Goal: Task Accomplishment & Management: Complete application form

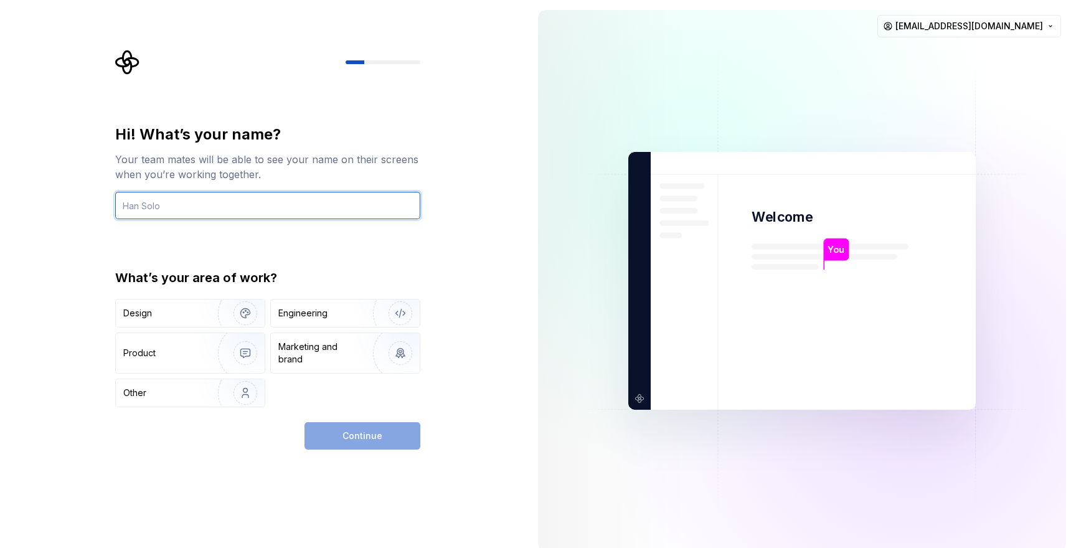
click at [187, 200] on input "text" at bounding box center [267, 205] width 305 height 27
type input "Siim"
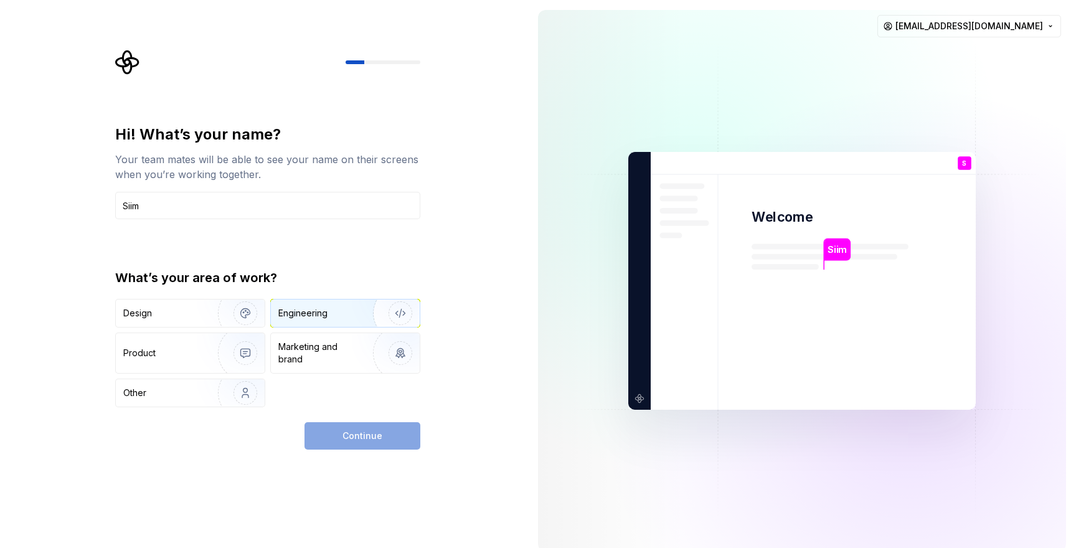
click at [301, 312] on div "Engineering" at bounding box center [302, 313] width 49 height 12
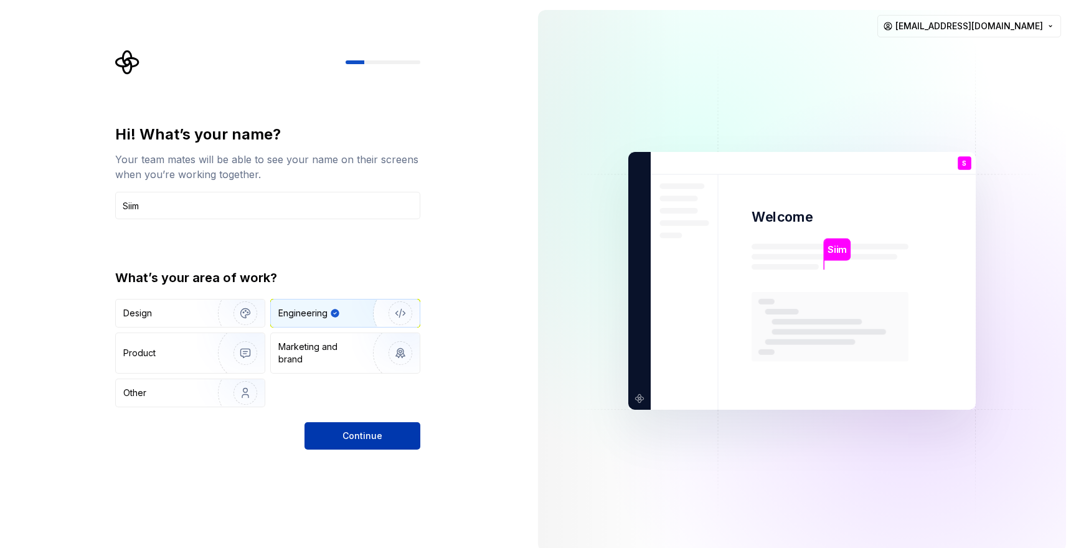
click at [355, 439] on span "Continue" at bounding box center [362, 435] width 40 height 12
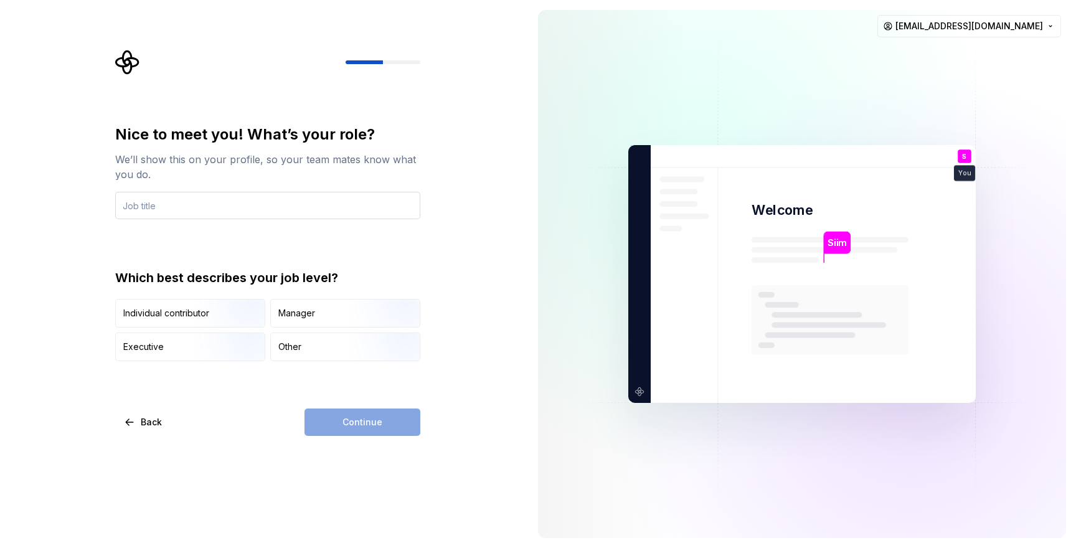
click at [220, 204] on input "text" at bounding box center [267, 205] width 305 height 27
type input "Architect"
click at [325, 342] on div "Other" at bounding box center [345, 346] width 149 height 27
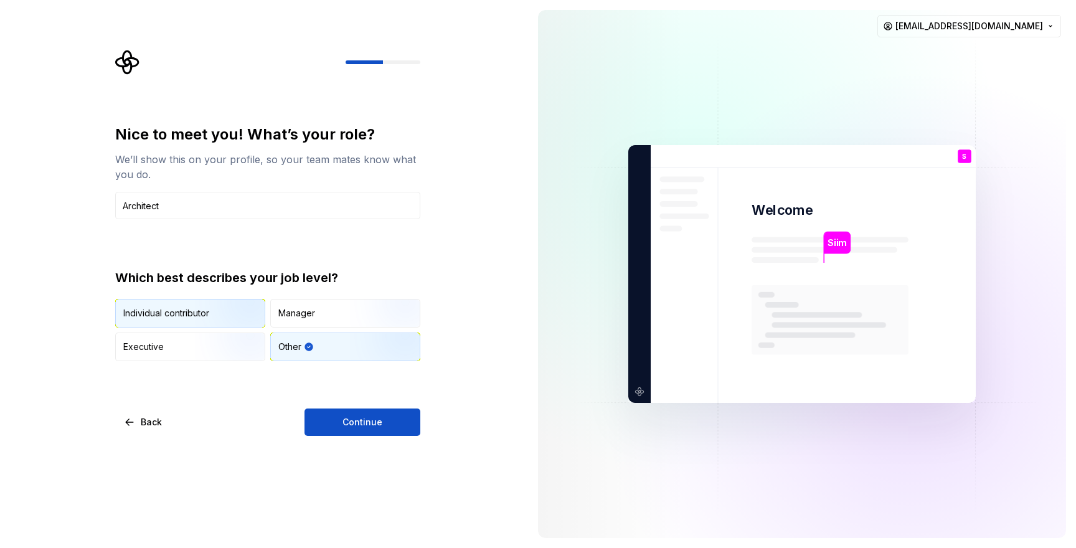
click at [217, 318] on img "button" at bounding box center [235, 328] width 80 height 83
click at [334, 420] on button "Continue" at bounding box center [362, 421] width 116 height 27
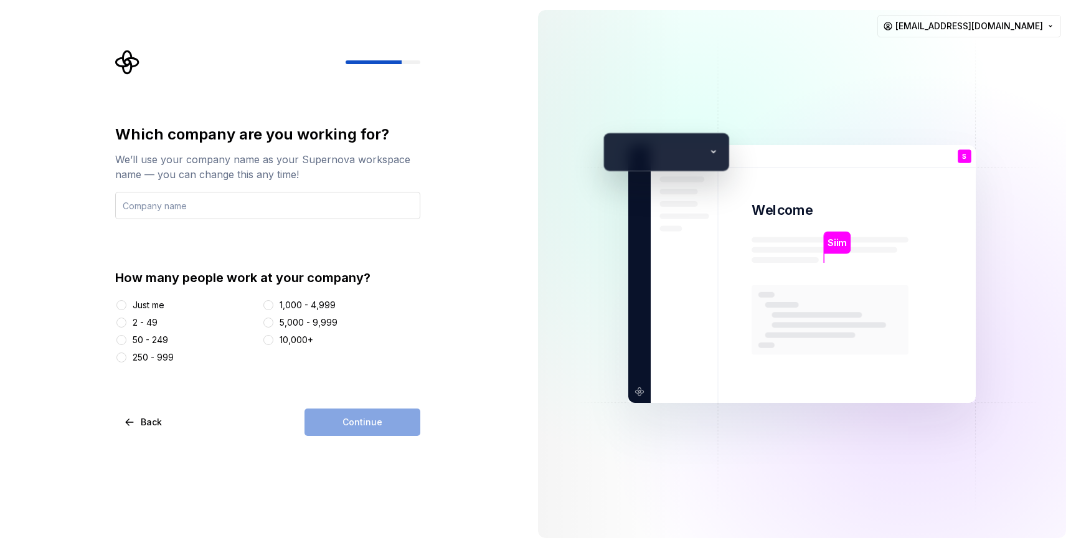
click at [227, 214] on input "text" at bounding box center [267, 205] width 305 height 27
type input "LHV"
click at [148, 299] on div "Just me" at bounding box center [149, 305] width 32 height 12
click at [126, 300] on button "Just me" at bounding box center [121, 305] width 10 height 10
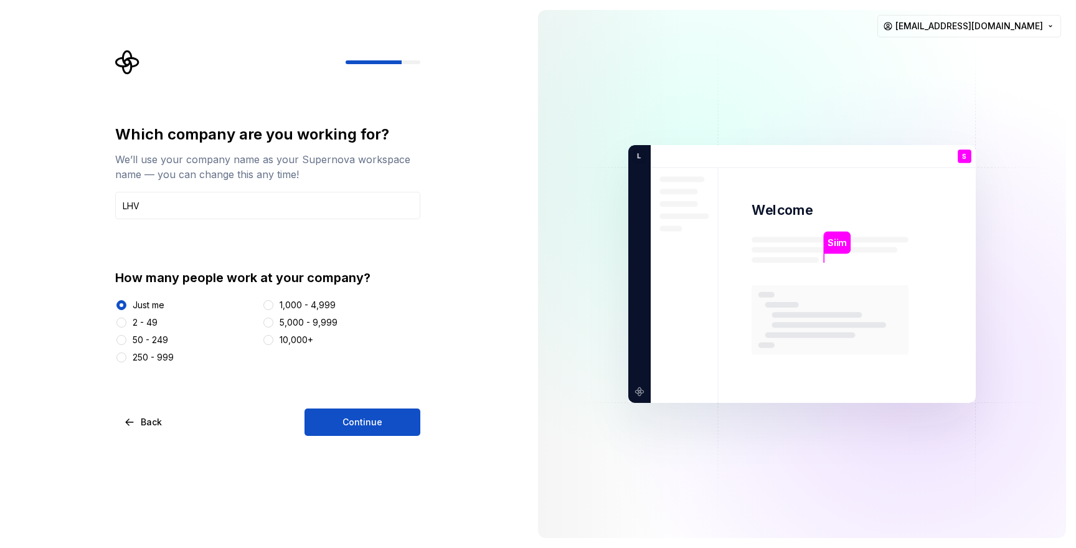
click at [273, 303] on div at bounding box center [268, 305] width 12 height 12
click at [266, 303] on button "1,000 - 4,999" at bounding box center [268, 305] width 10 height 10
click at [329, 418] on button "Continue" at bounding box center [362, 421] width 116 height 27
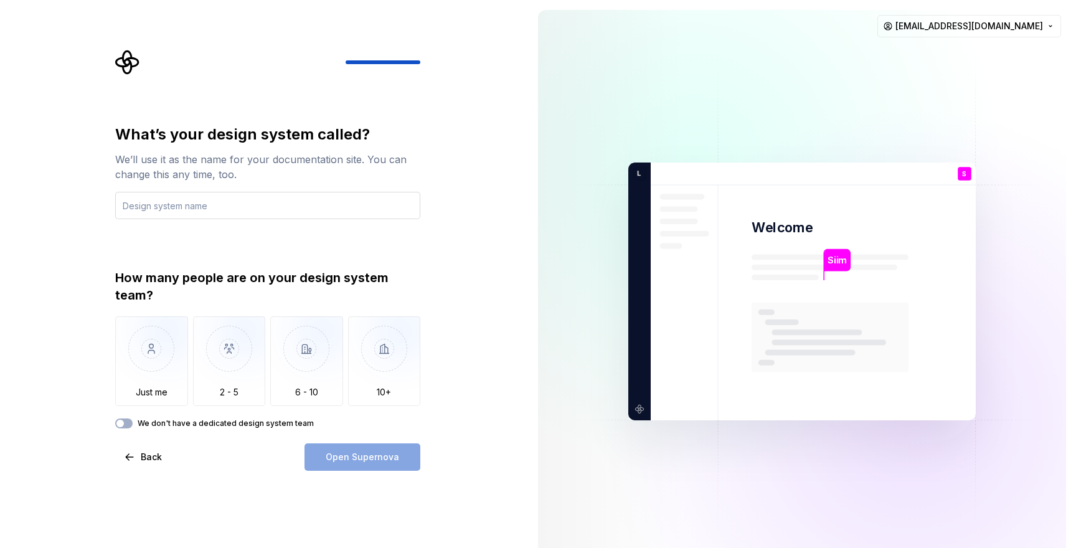
click at [199, 209] on input "text" at bounding box center [267, 205] width 305 height 27
click at [222, 332] on img "button" at bounding box center [229, 357] width 73 height 83
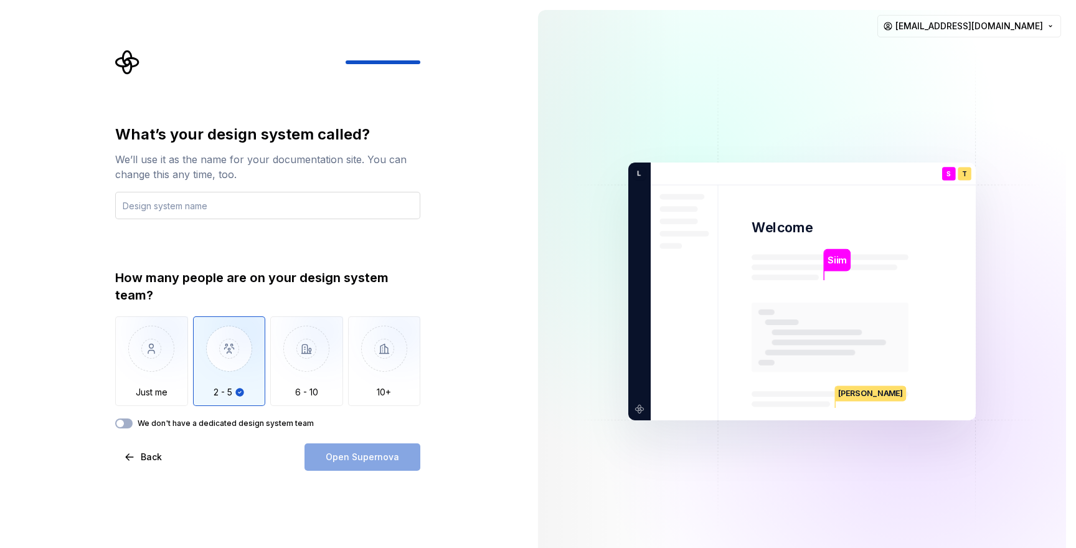
click at [199, 203] on input "text" at bounding box center [267, 205] width 305 height 27
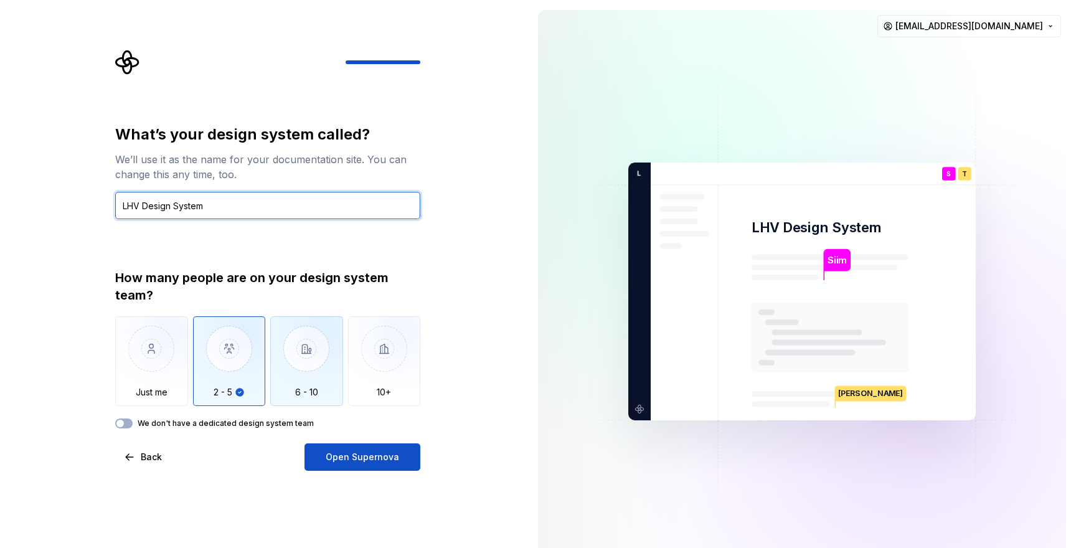
type input "LHV Design System"
click at [310, 365] on img "button" at bounding box center [306, 357] width 73 height 83
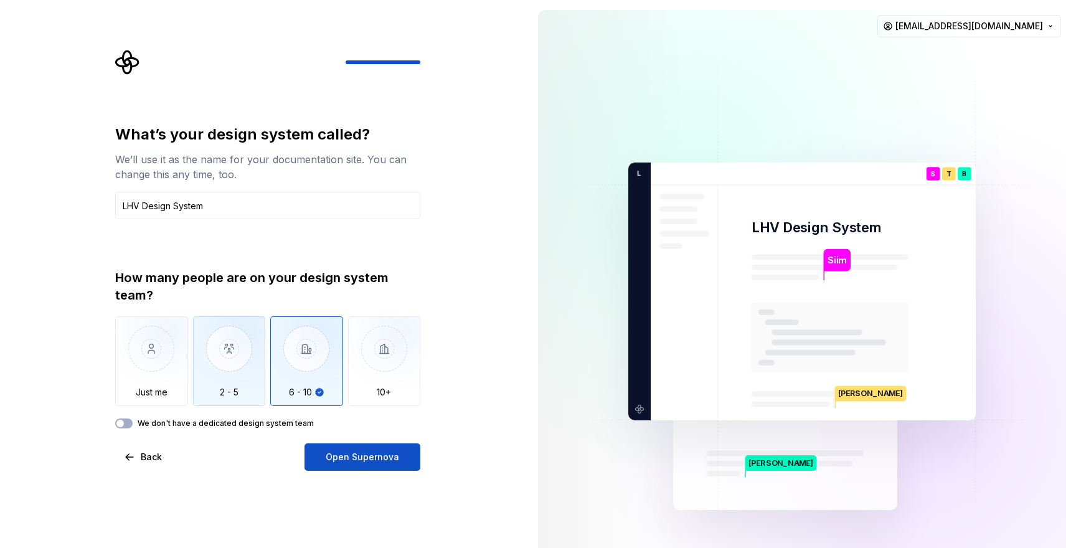
click at [240, 356] on img "button" at bounding box center [229, 357] width 73 height 83
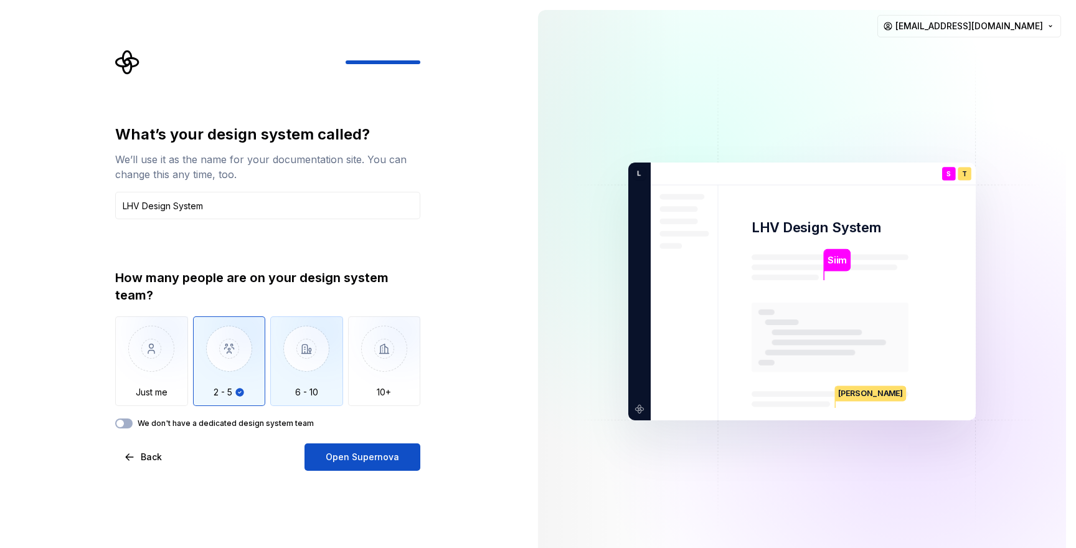
click at [293, 354] on img "button" at bounding box center [306, 357] width 73 height 83
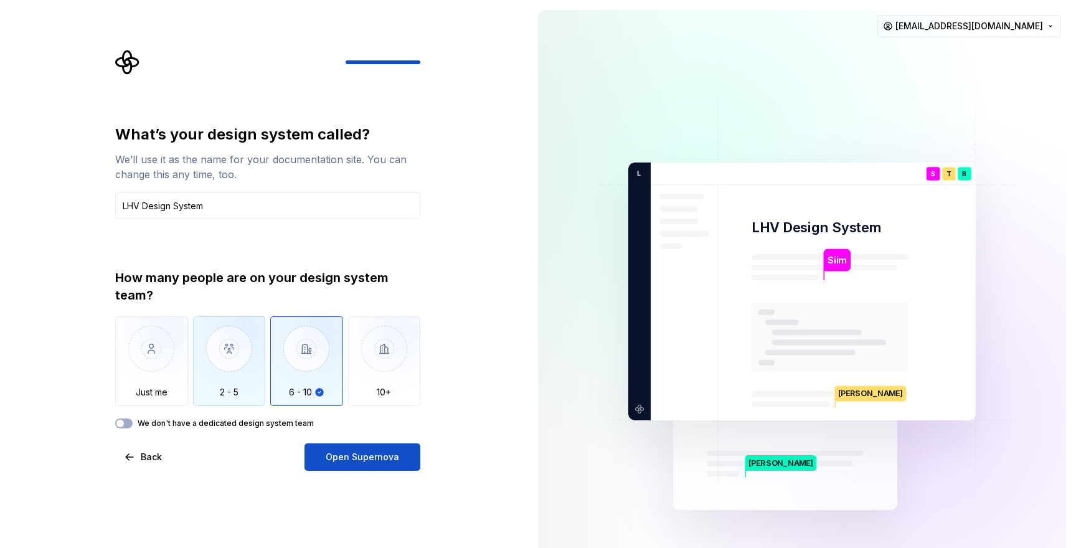
click at [232, 342] on img "button" at bounding box center [229, 357] width 73 height 83
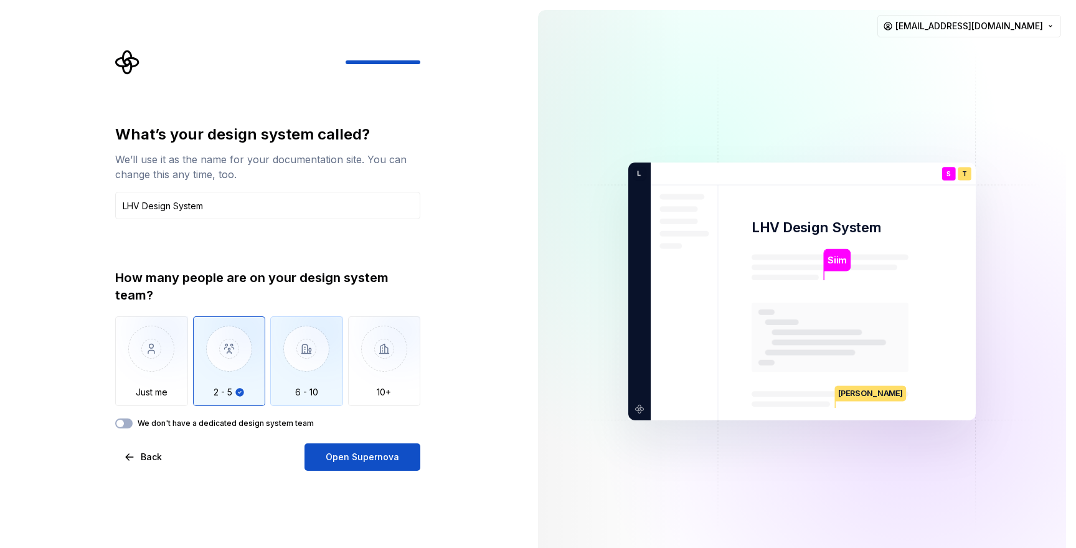
click at [306, 333] on img "button" at bounding box center [306, 357] width 73 height 83
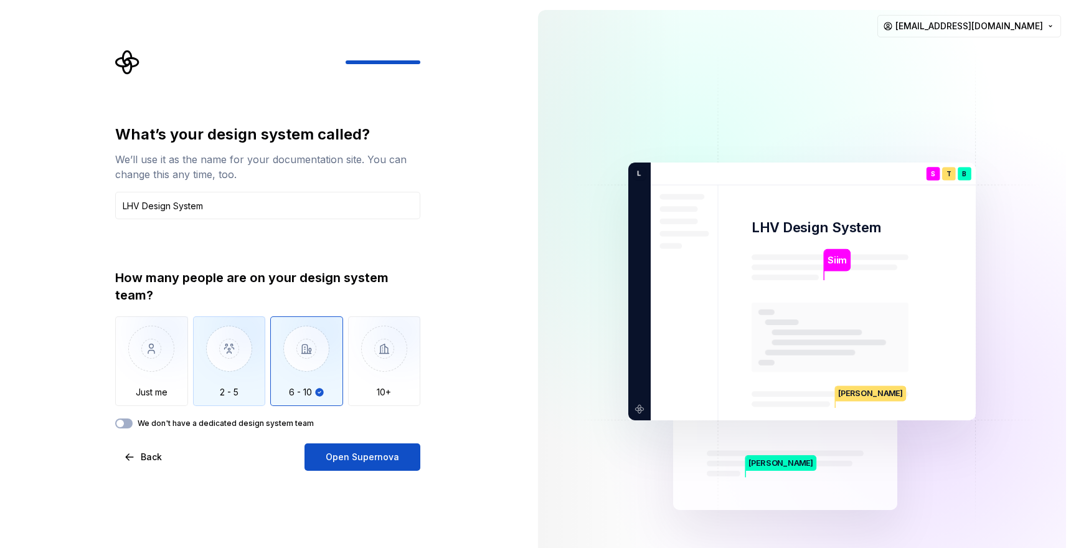
click at [234, 327] on img "button" at bounding box center [229, 357] width 73 height 83
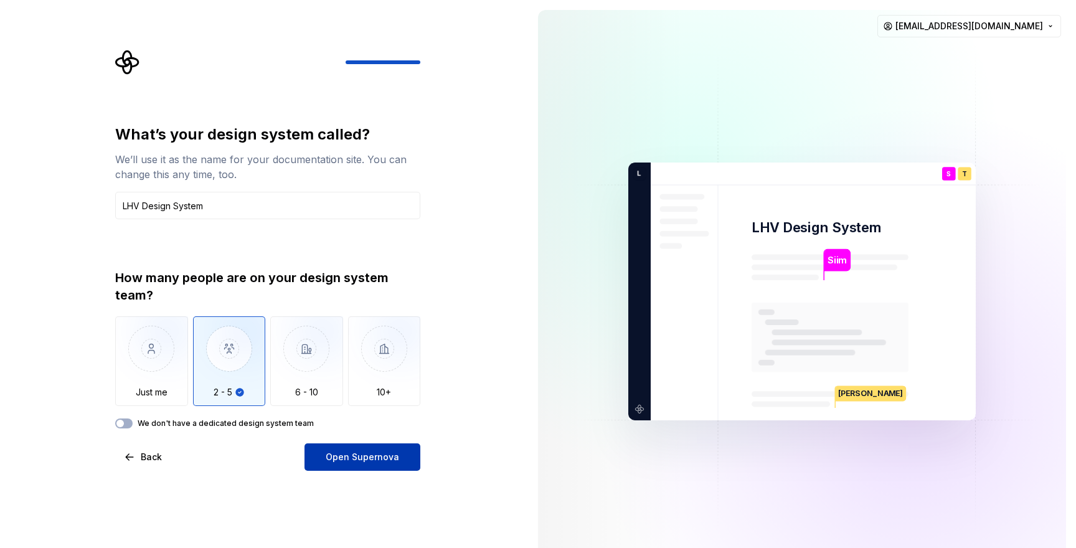
click at [359, 456] on span "Open Supernova" at bounding box center [362, 457] width 73 height 12
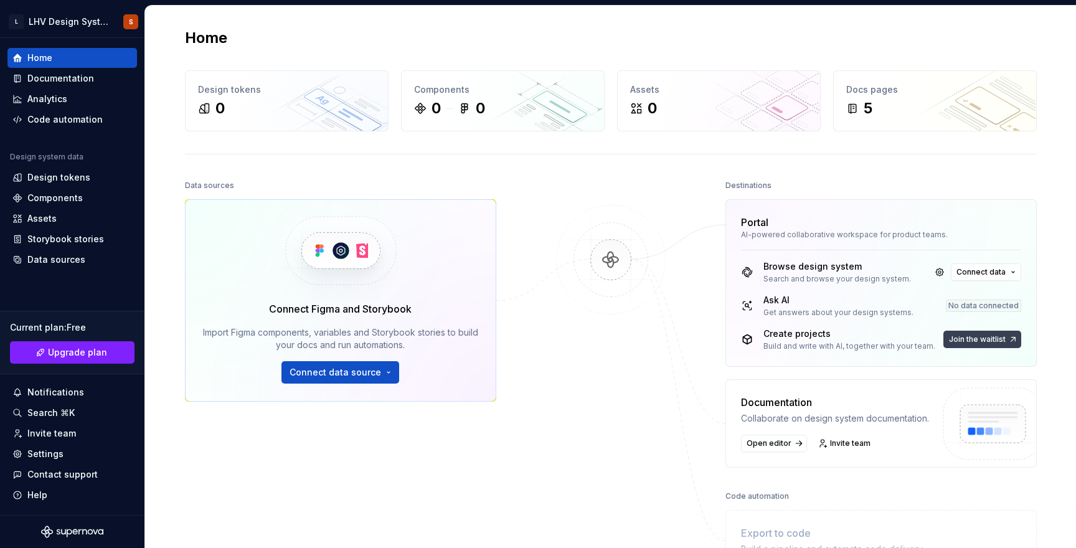
click at [970, 337] on span "Join the waitlist" at bounding box center [977, 339] width 57 height 10
click at [965, 334] on span "Join the waitlist" at bounding box center [977, 339] width 57 height 10
click at [556, 345] on div at bounding box center [610, 374] width 124 height 394
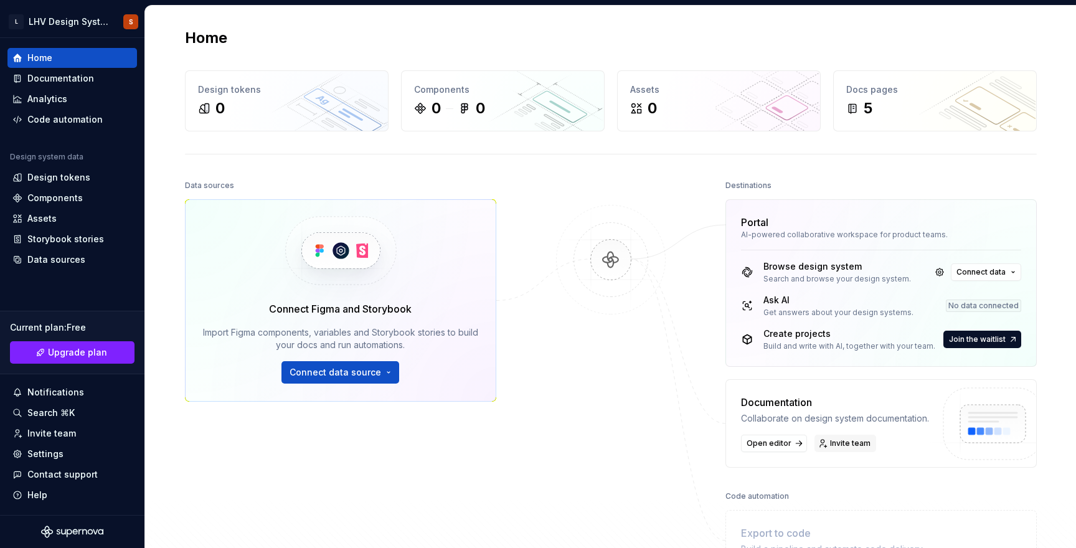
click at [833, 446] on span "Invite team" at bounding box center [850, 443] width 40 height 10
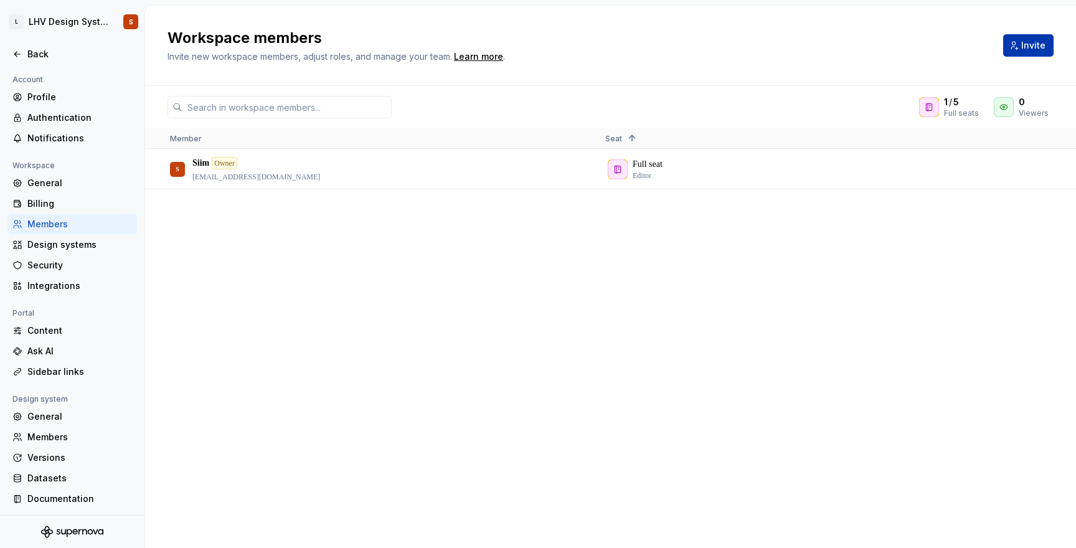
click at [1023, 44] on span "Invite" at bounding box center [1033, 45] width 24 height 12
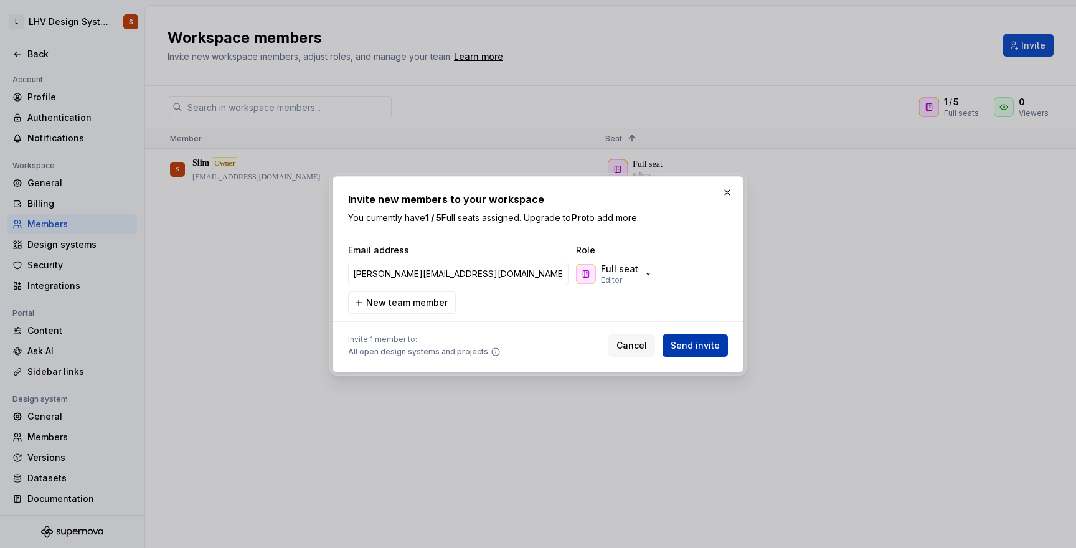
type input "viktoria.plemakova@lhv.ee"
click at [705, 345] on span "Send invite" at bounding box center [694, 345] width 49 height 12
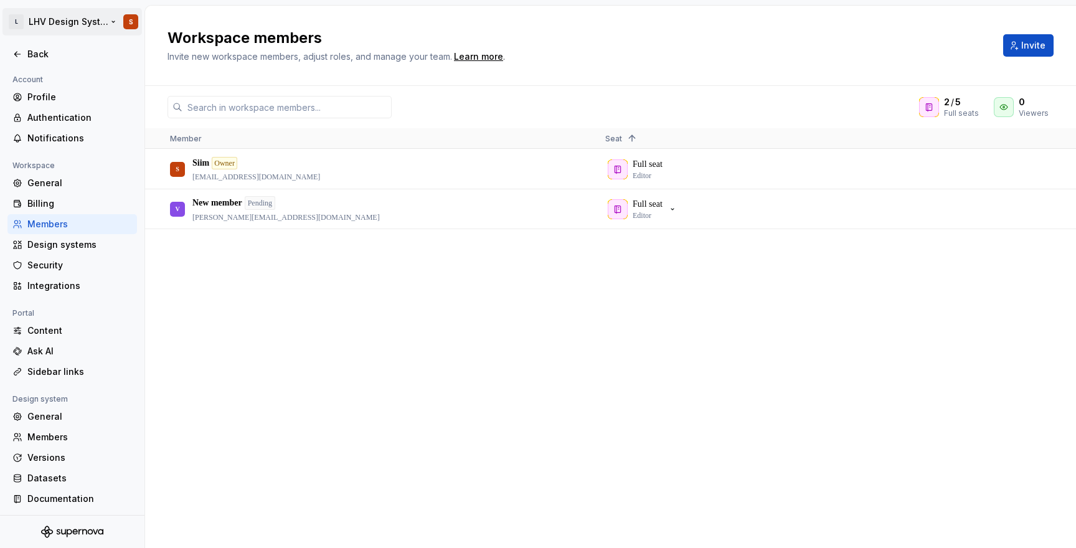
click at [68, 20] on html "L LHV Design System S Back Account Profile Authentication Notifications Workspa…" at bounding box center [538, 274] width 1076 height 548
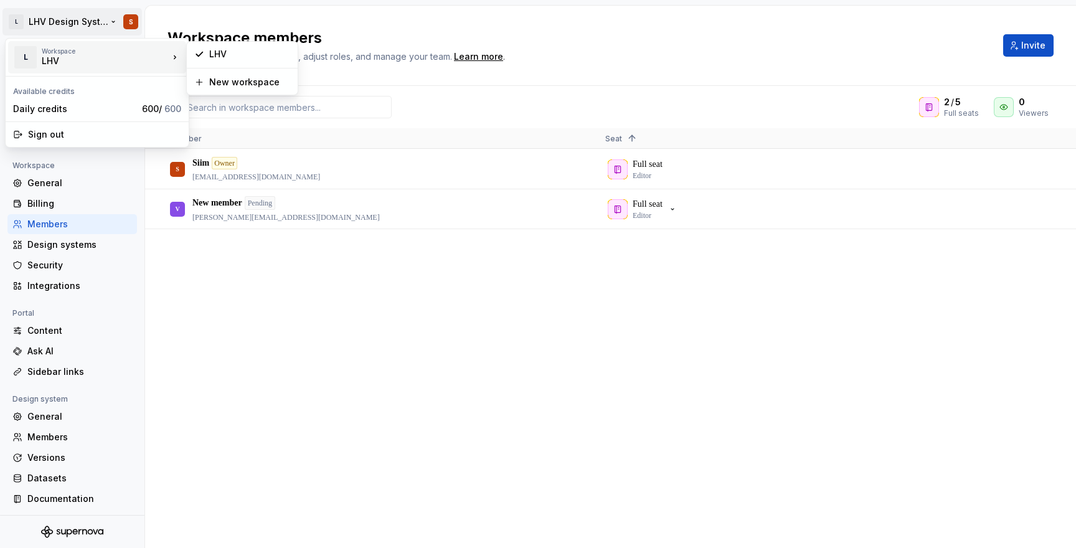
click at [56, 56] on div "LHV" at bounding box center [95, 61] width 106 height 12
click at [226, 54] on div "LHV" at bounding box center [249, 54] width 81 height 12
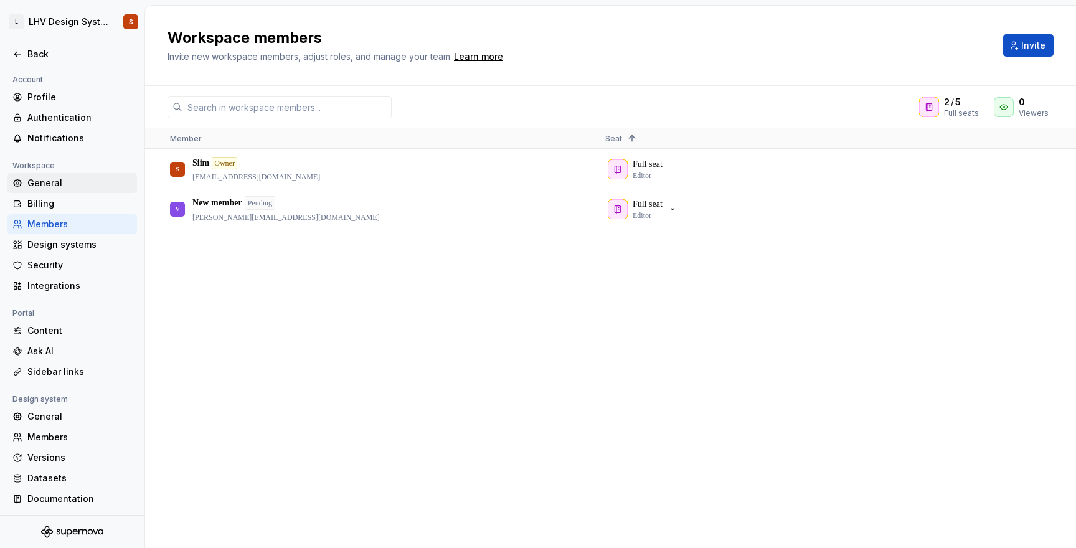
click at [61, 182] on div "General" at bounding box center [79, 183] width 105 height 12
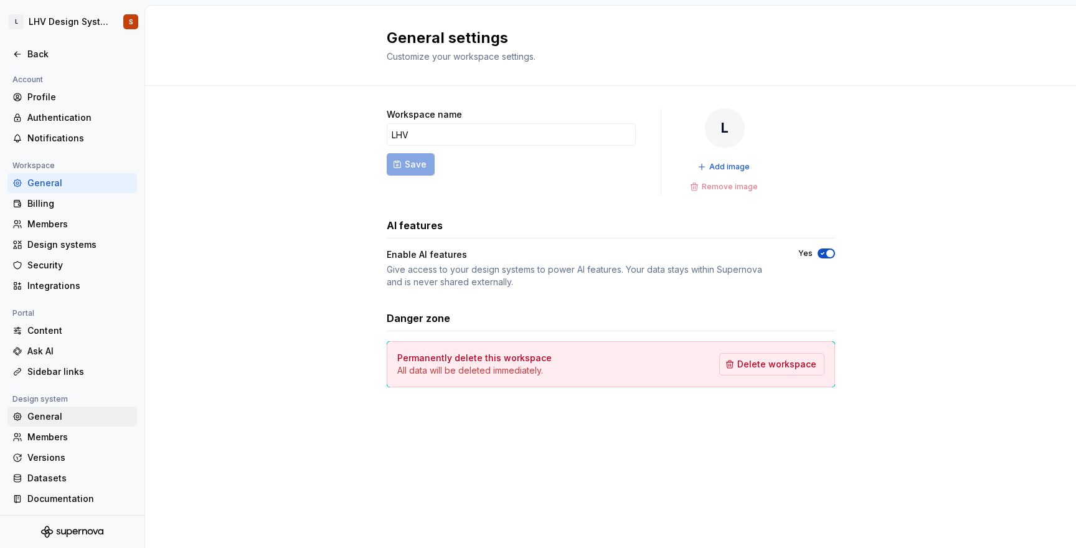
click at [42, 423] on div "General" at bounding box center [71, 416] width 129 height 20
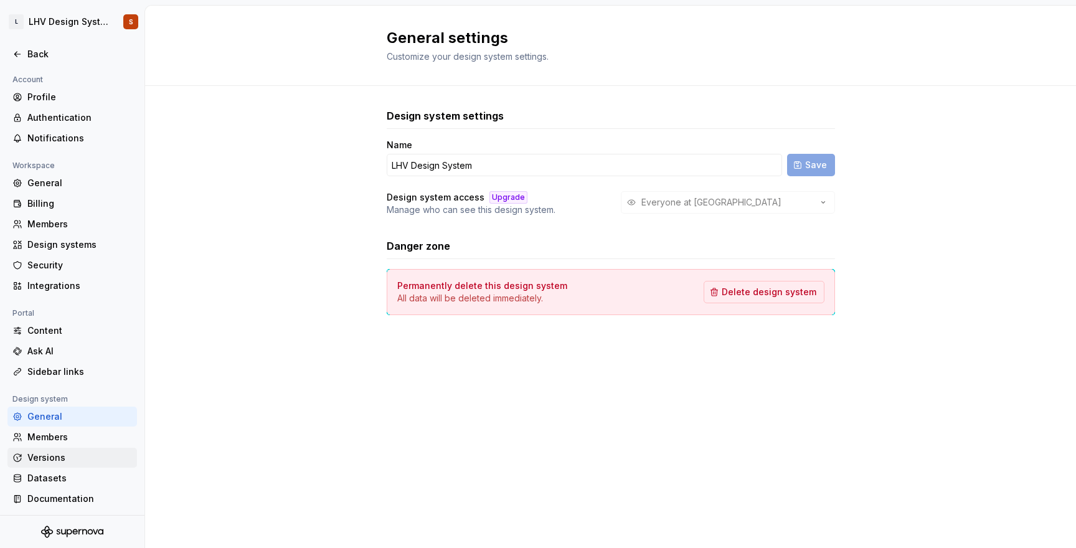
scroll to position [1, 0]
click at [42, 57] on div "Back" at bounding box center [79, 54] width 105 height 12
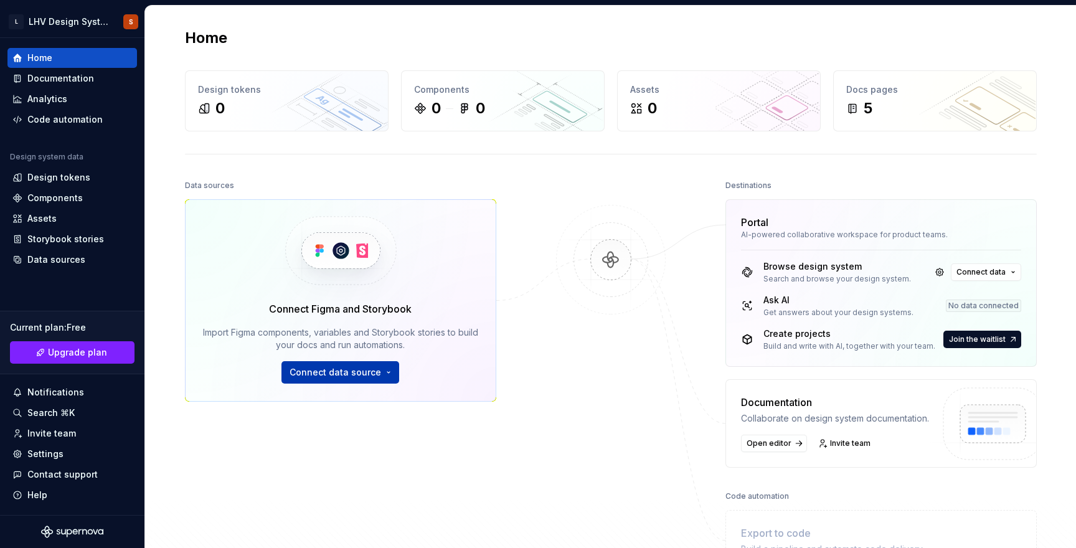
click at [299, 375] on span "Connect data source" at bounding box center [334, 372] width 91 height 12
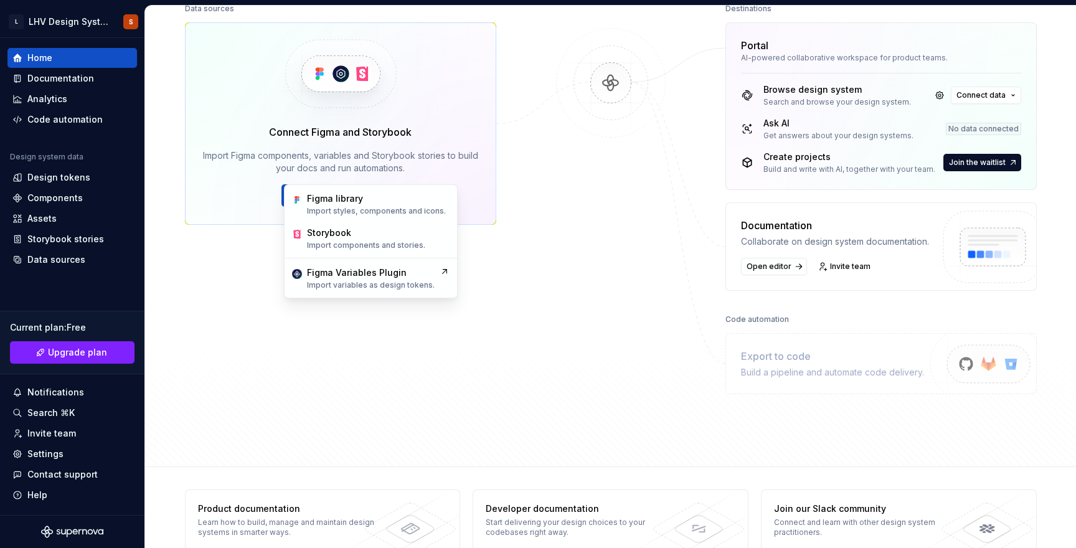
scroll to position [202, 0]
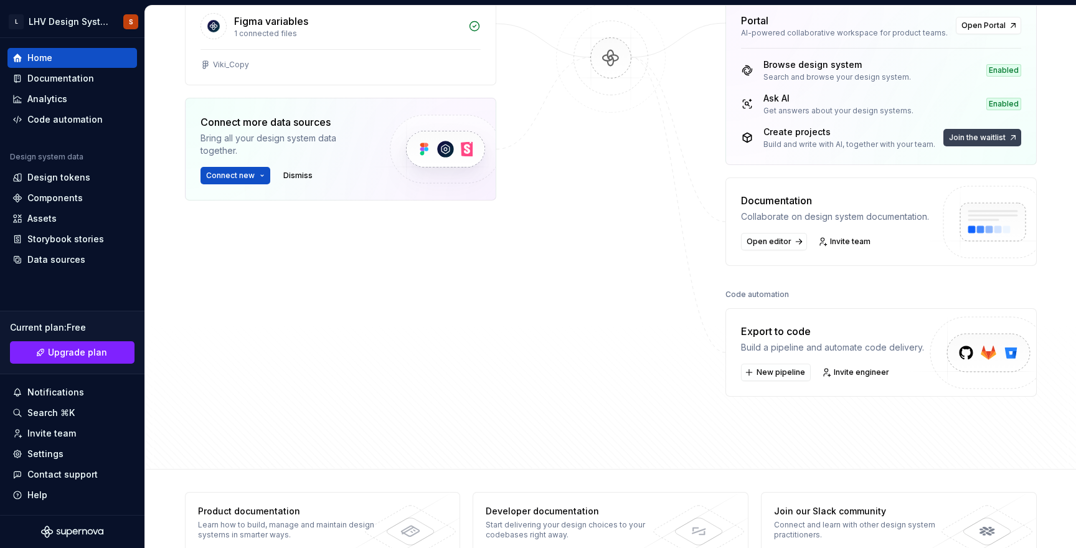
click at [959, 141] on span "Join the waitlist" at bounding box center [977, 138] width 57 height 10
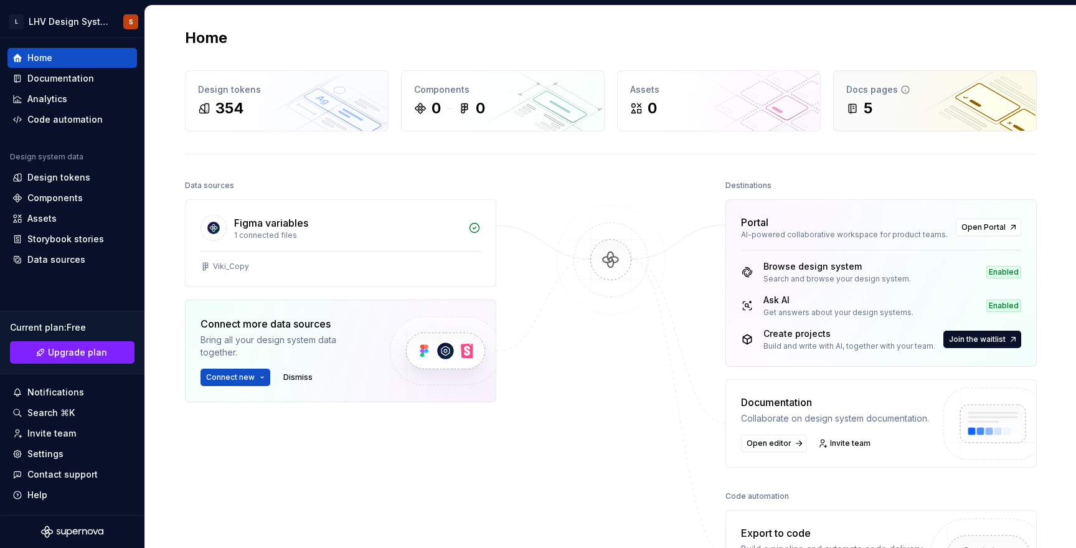
click at [870, 100] on div "5" at bounding box center [867, 108] width 9 height 20
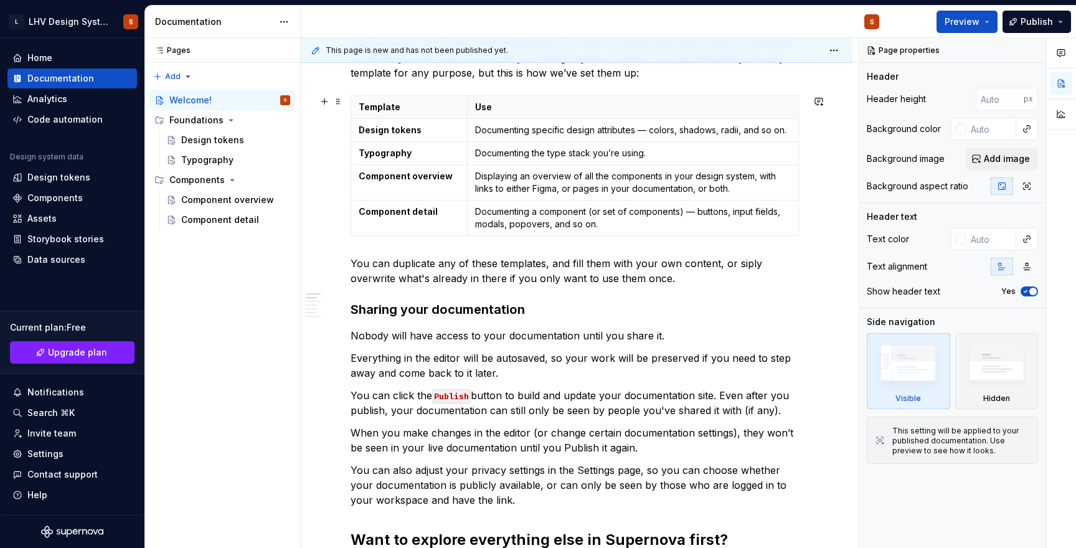
scroll to position [515, 0]
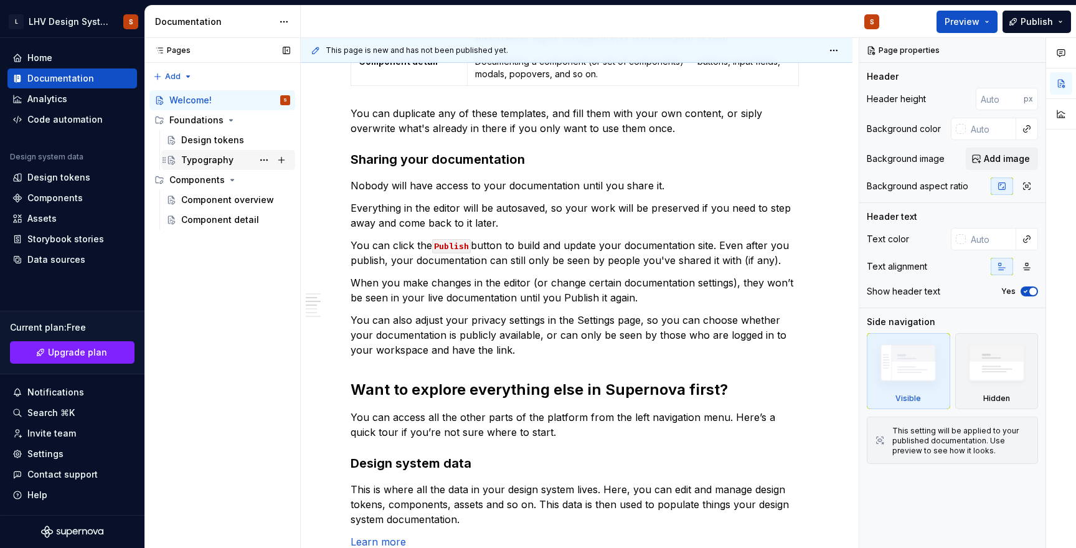
click at [206, 161] on div "Typography" at bounding box center [207, 160] width 52 height 12
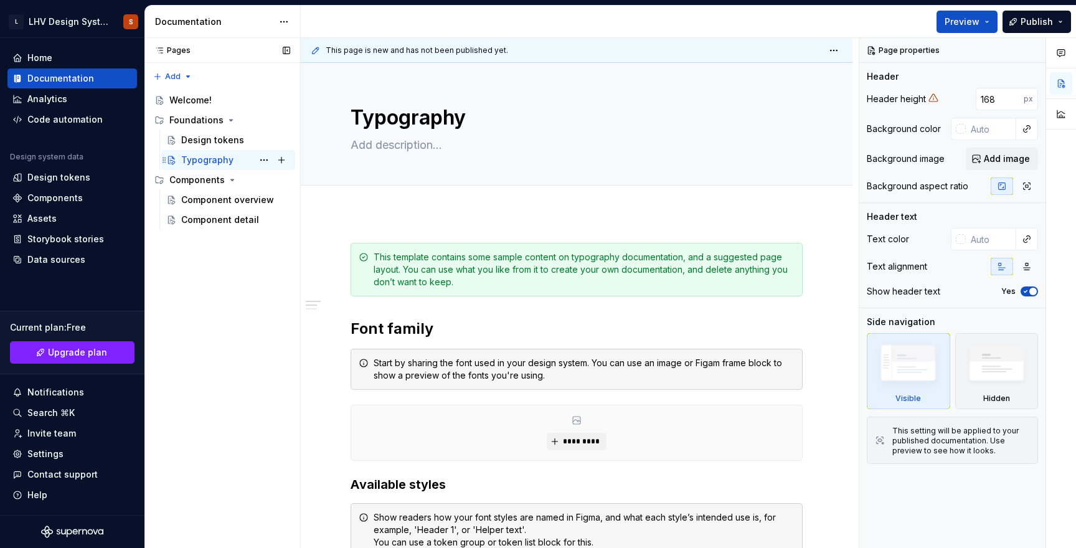
type textarea "*"
